Goal: Book appointment/travel/reservation

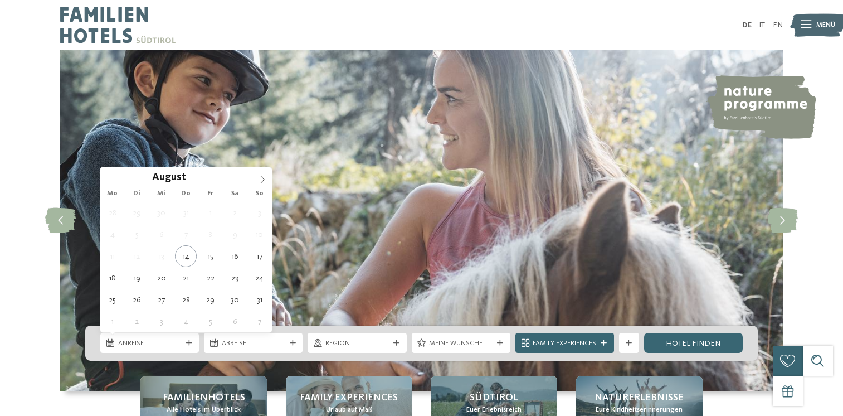
type div "[DATE]"
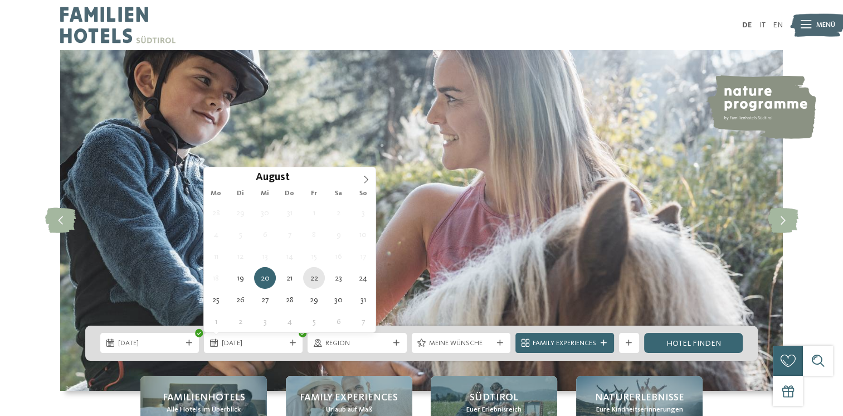
type div "[DATE]"
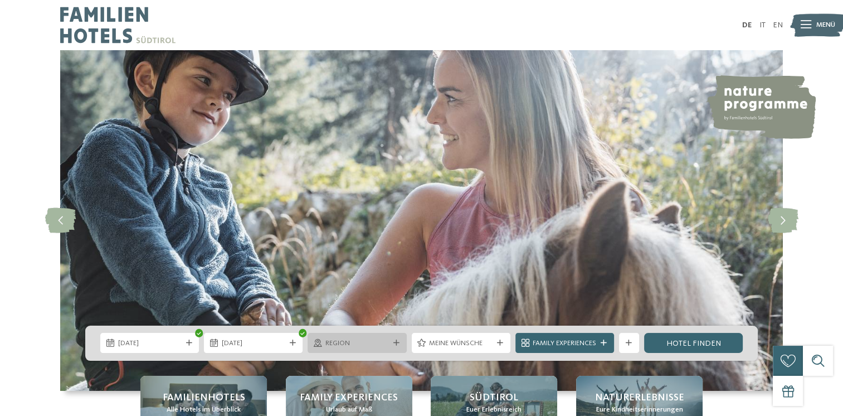
click at [370, 344] on span "Region" at bounding box center [357, 343] width 64 height 10
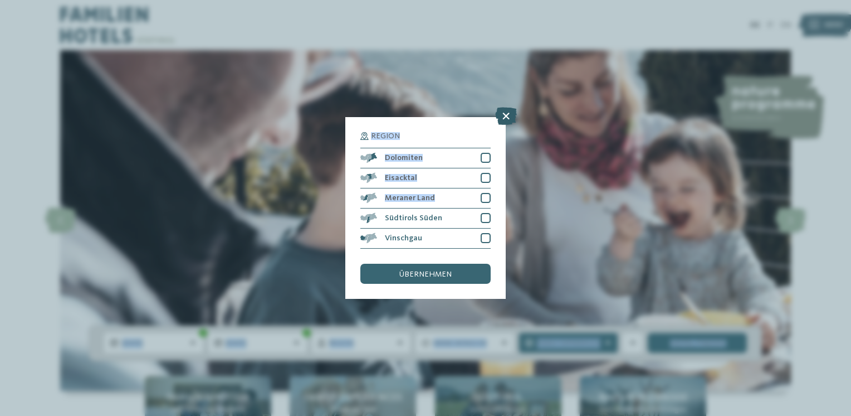
click at [502, 119] on icon at bounding box center [506, 116] width 22 height 18
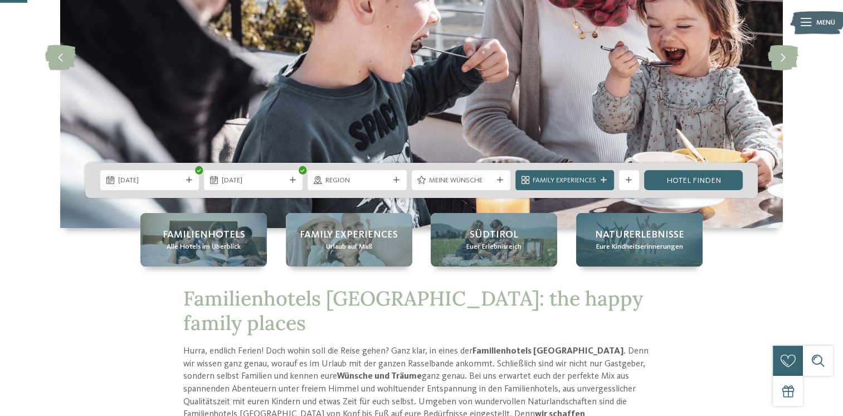
scroll to position [167, 0]
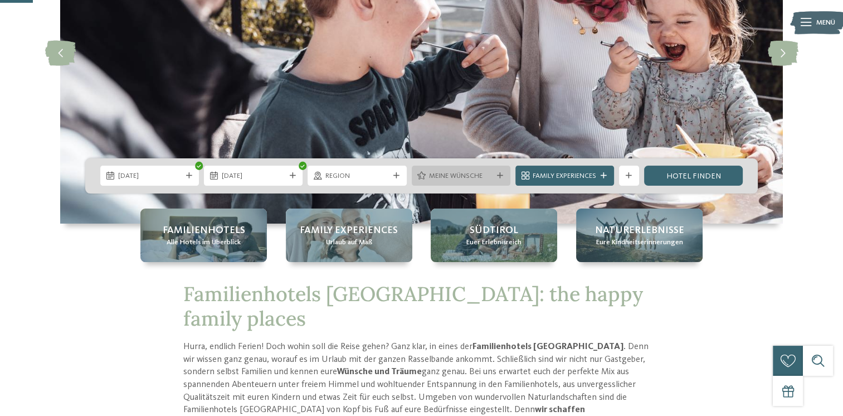
click at [498, 175] on icon at bounding box center [500, 176] width 6 height 6
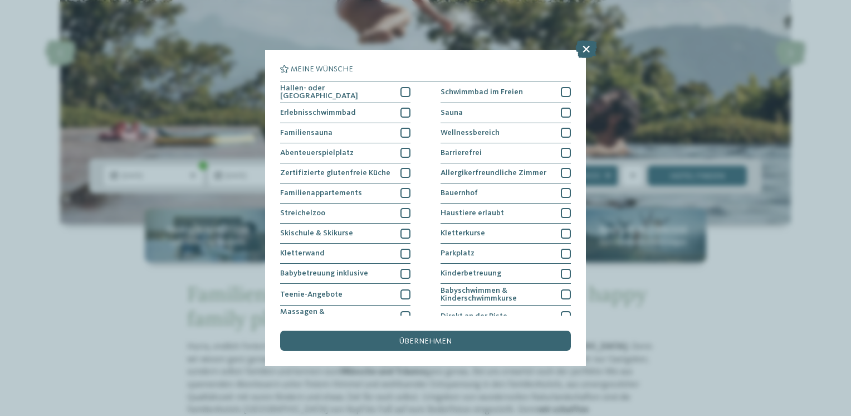
click at [820, 169] on div "Meine Wünsche [GEOGRAPHIC_DATA] Schwimmbad im Freien" at bounding box center [425, 208] width 851 height 416
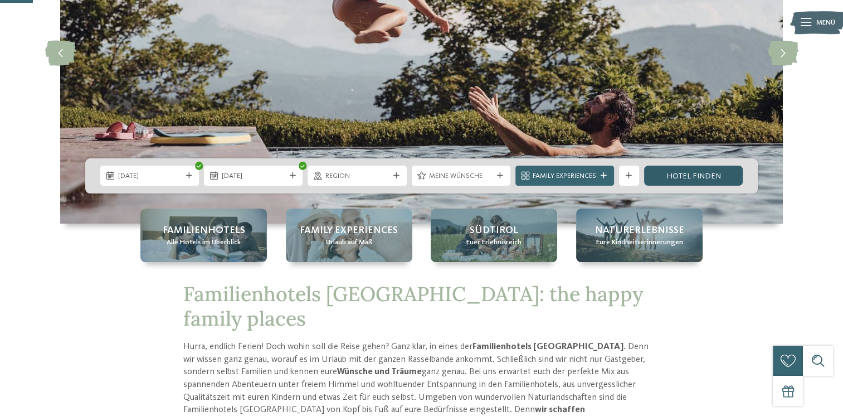
click at [713, 179] on link "Hotel finden" at bounding box center [693, 176] width 99 height 20
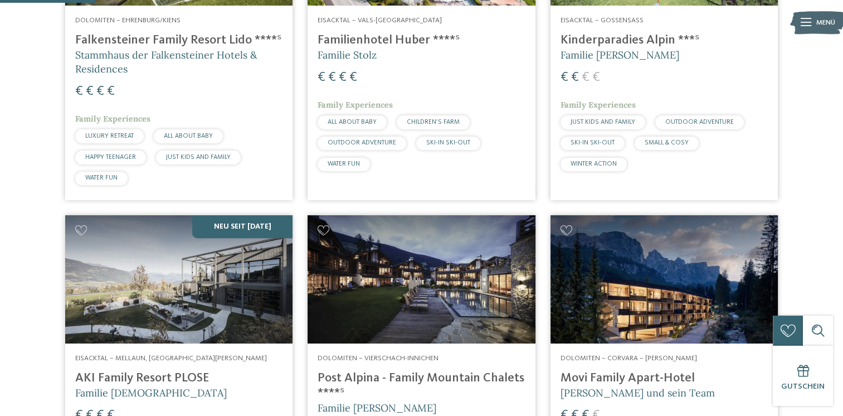
scroll to position [378, 0]
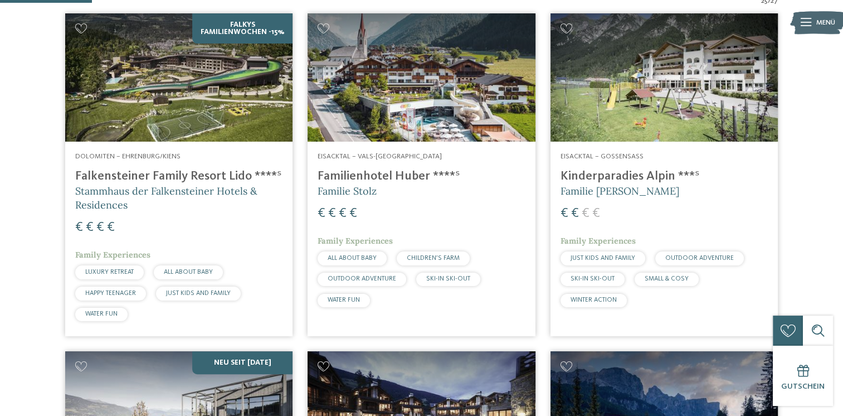
click at [144, 106] on img at bounding box center [178, 77] width 227 height 128
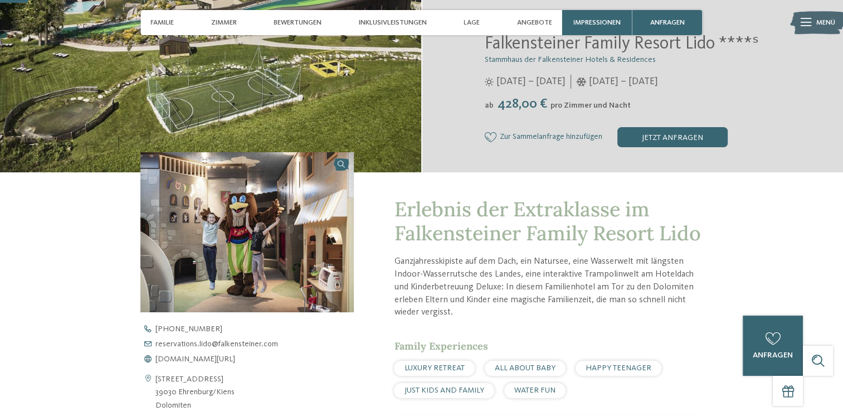
scroll to position [111, 0]
